Goal: Navigation & Orientation: Find specific page/section

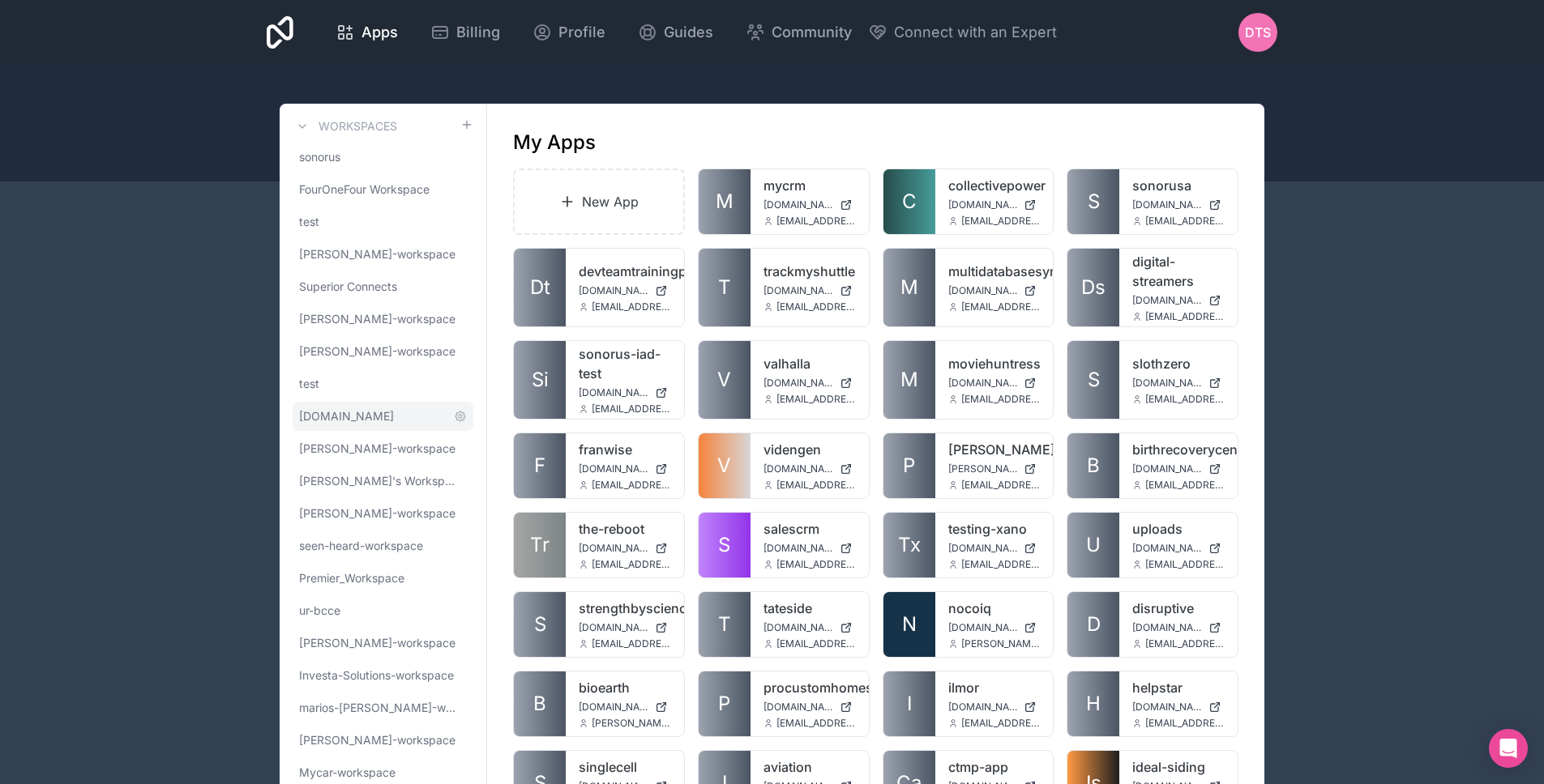
click at [398, 406] on link "[DOMAIN_NAME]" at bounding box center [383, 416] width 181 height 29
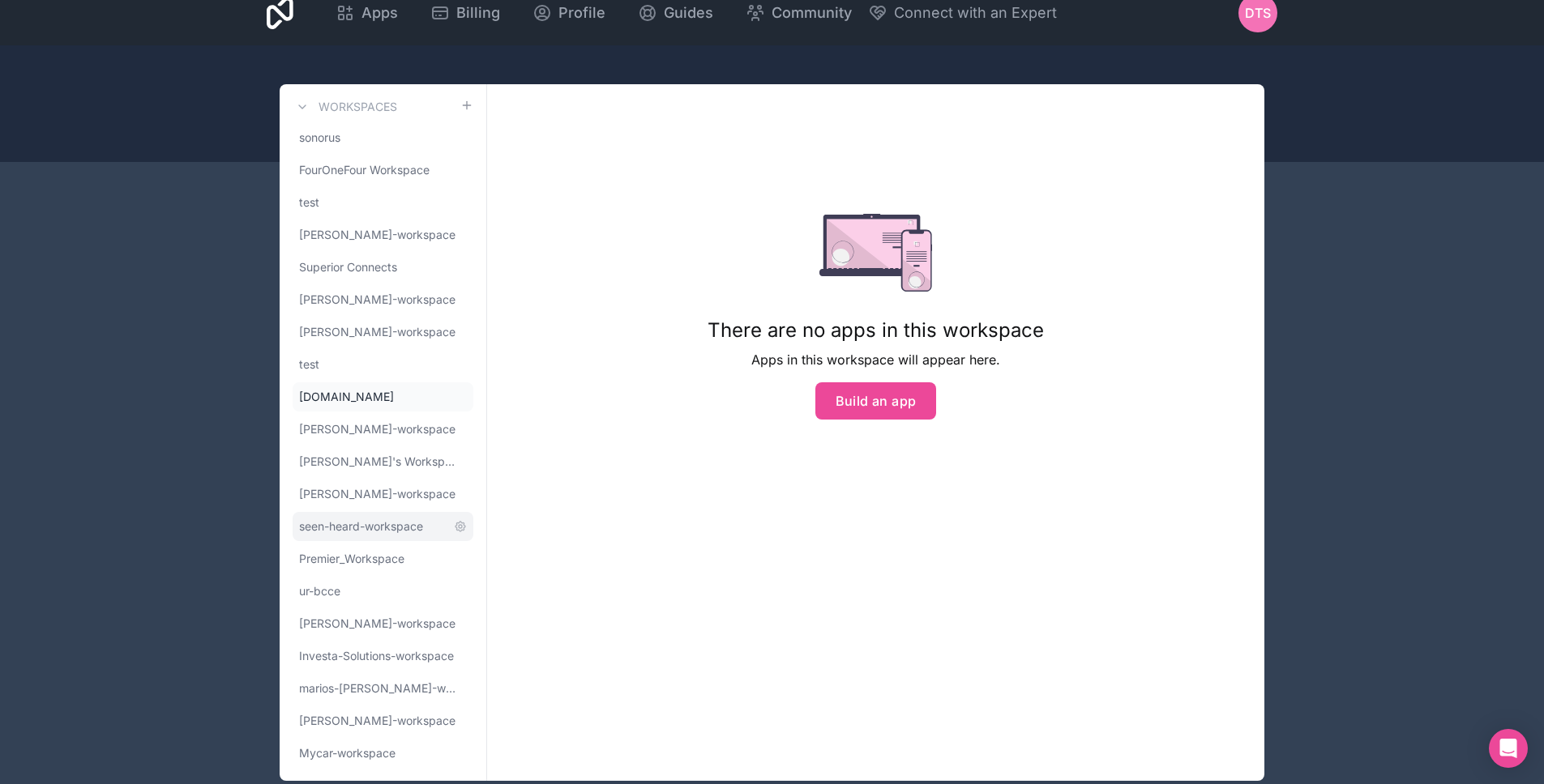
scroll to position [55, 0]
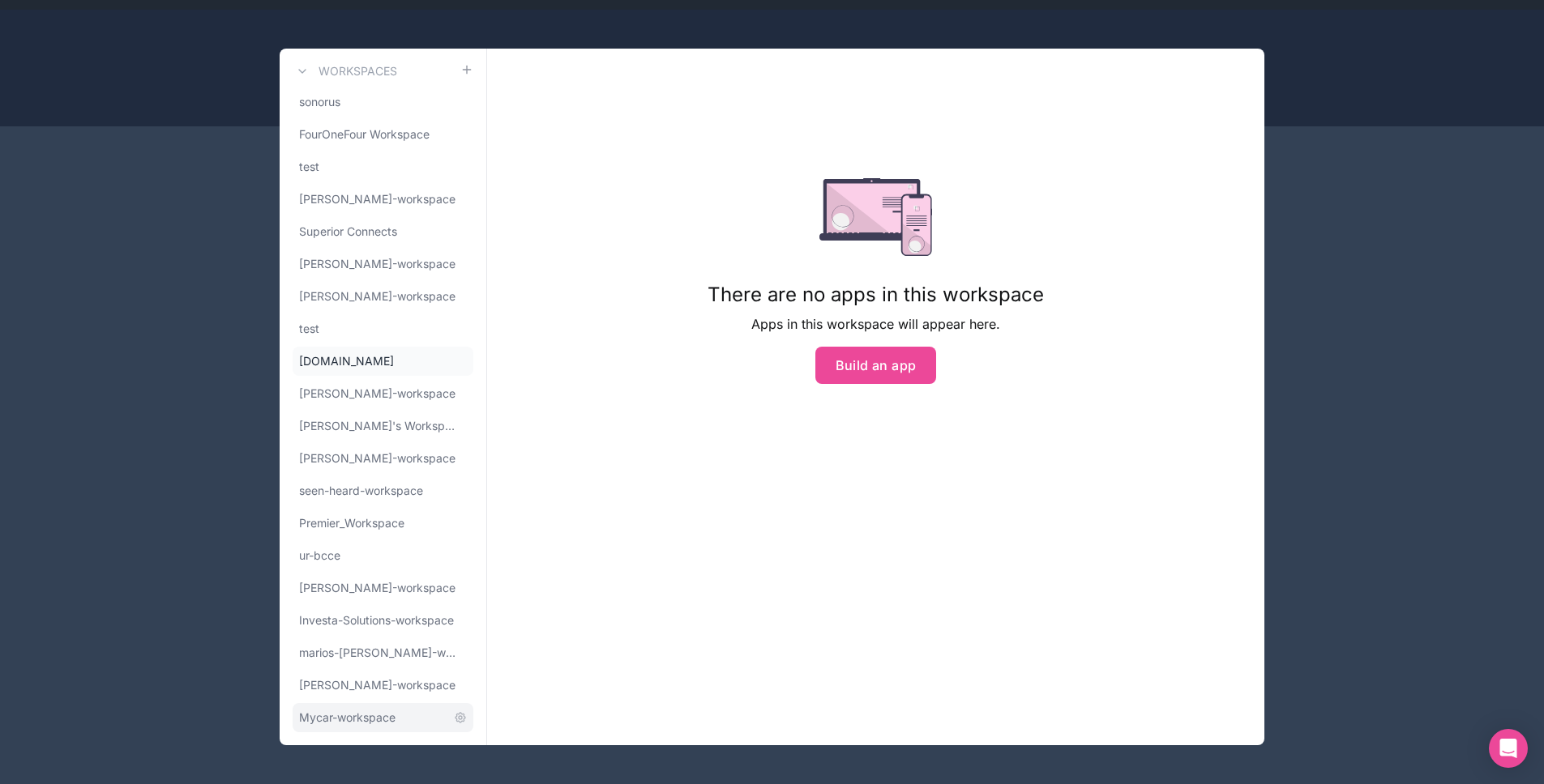
click at [370, 719] on span "Mycar-workspace" at bounding box center [347, 718] width 97 height 16
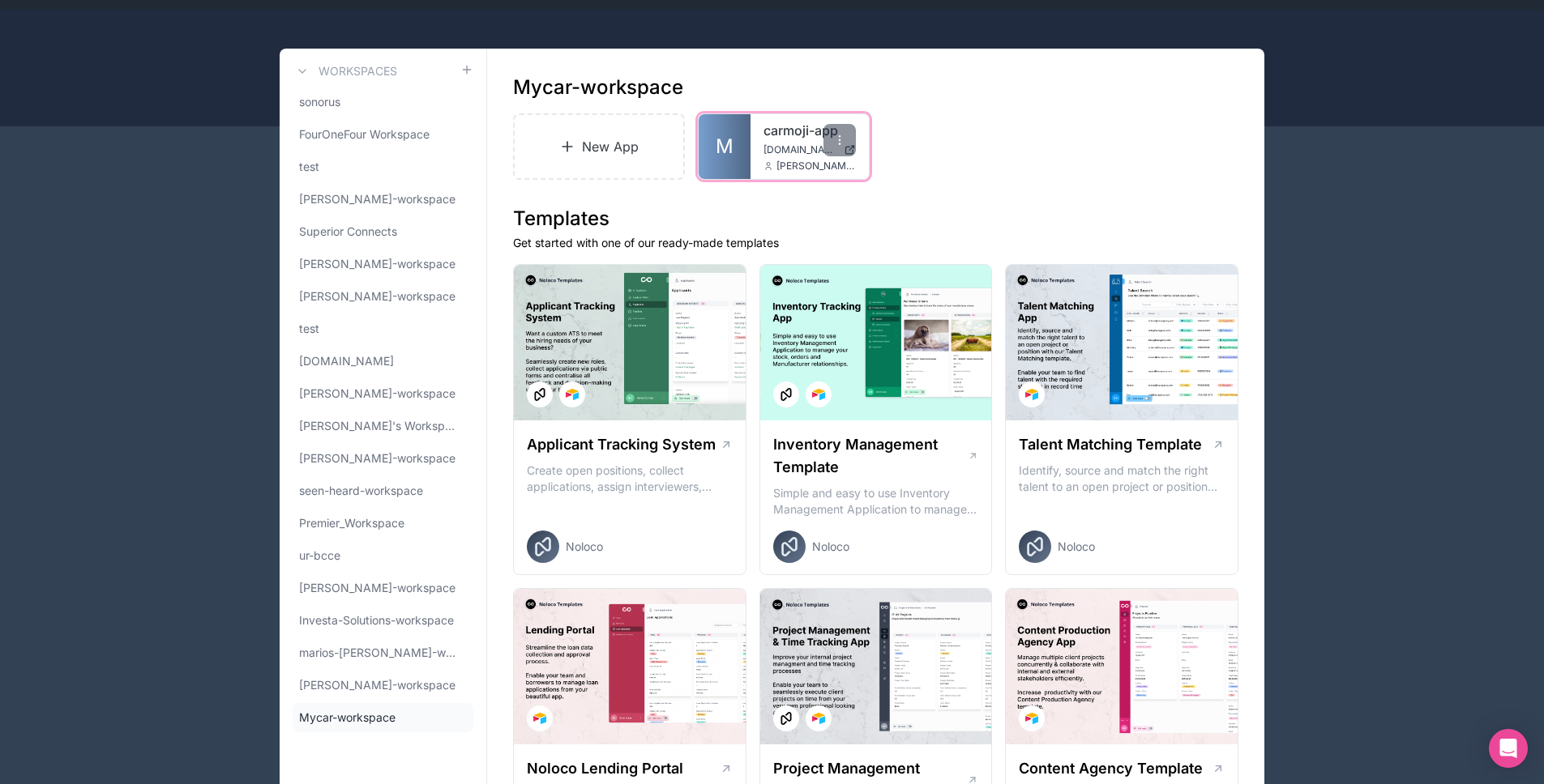
click at [721, 141] on span "M" at bounding box center [724, 147] width 18 height 26
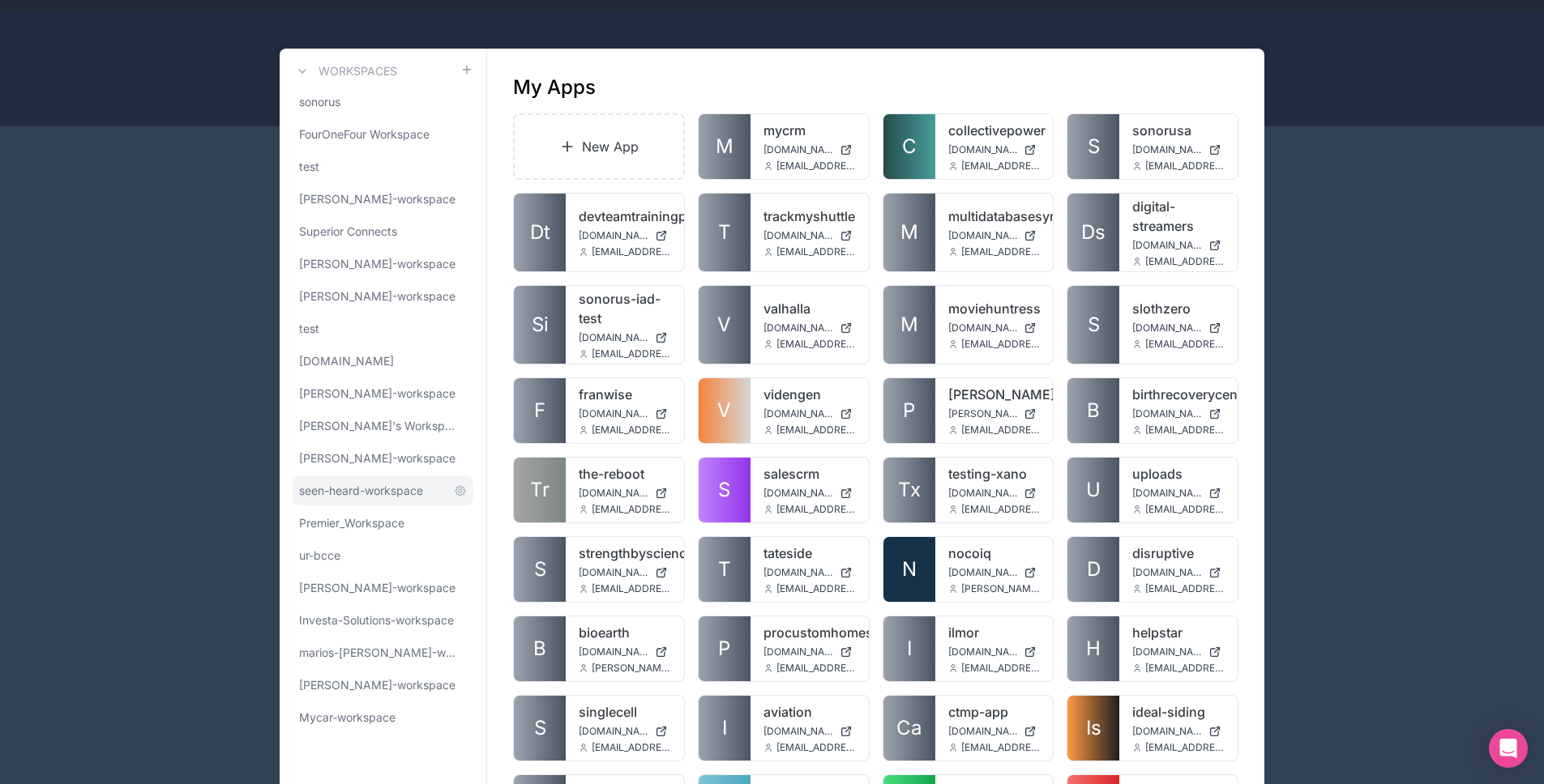
scroll to position [110, 0]
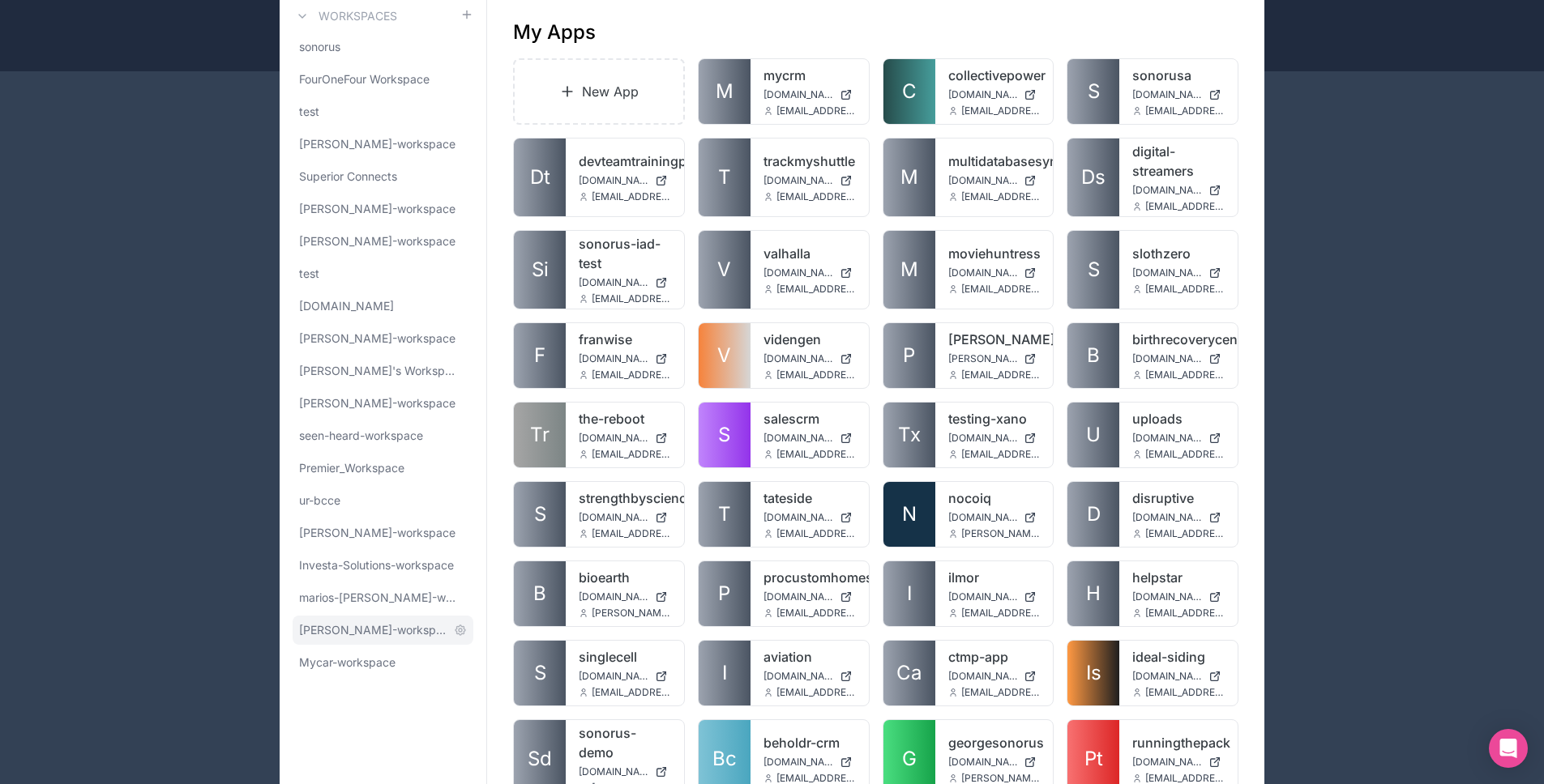
click at [400, 626] on span "[PERSON_NAME]-workspace" at bounding box center [373, 630] width 148 height 16
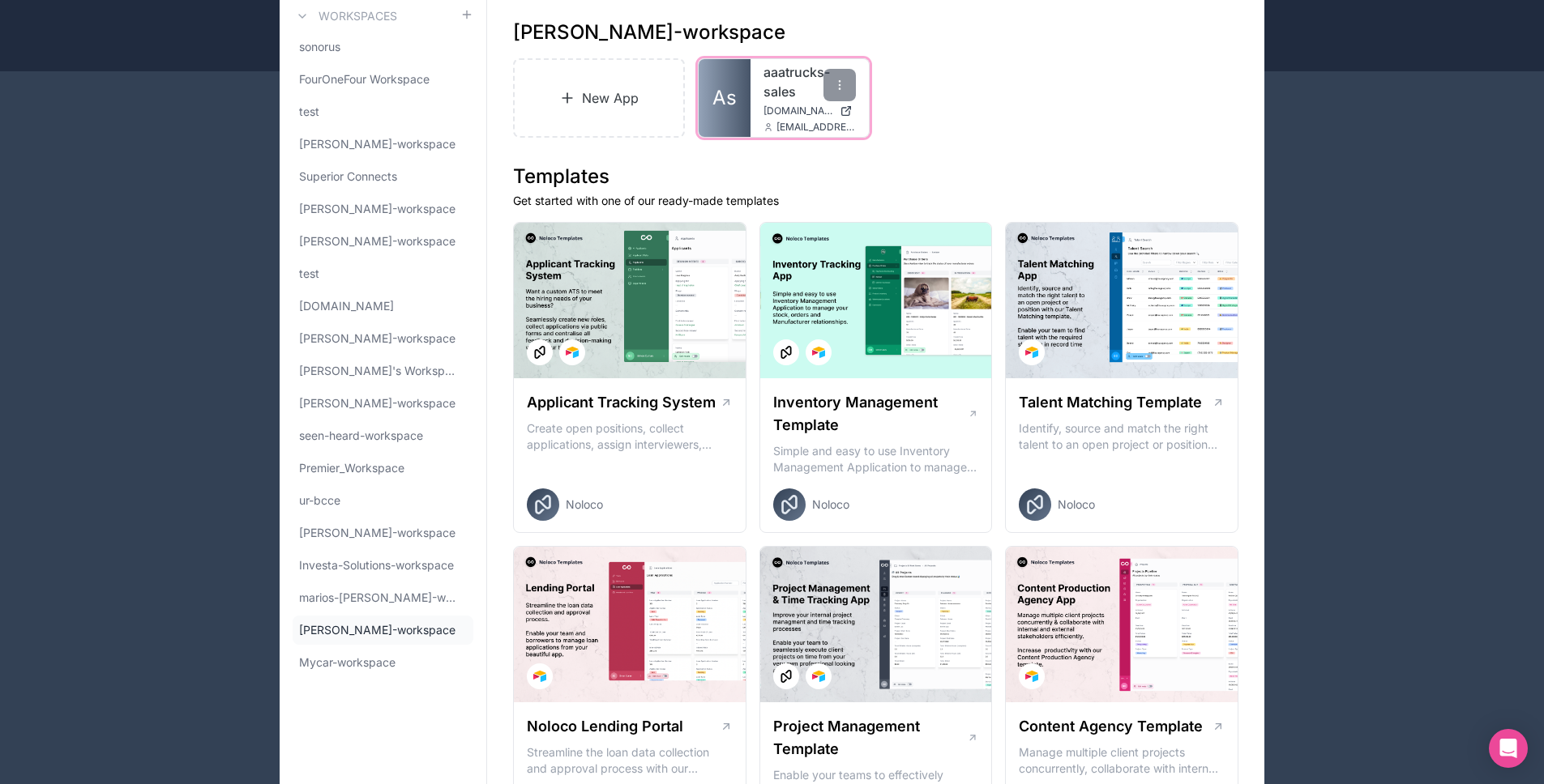
click at [731, 121] on link "As" at bounding box center [724, 97] width 52 height 78
